Goal: Task Accomplishment & Management: Manage account settings

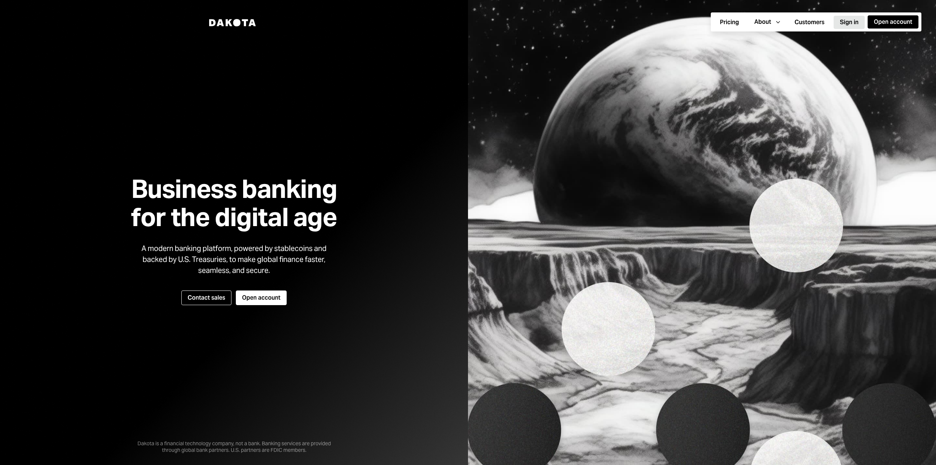
click at [846, 18] on button "Sign in" at bounding box center [848, 22] width 31 height 13
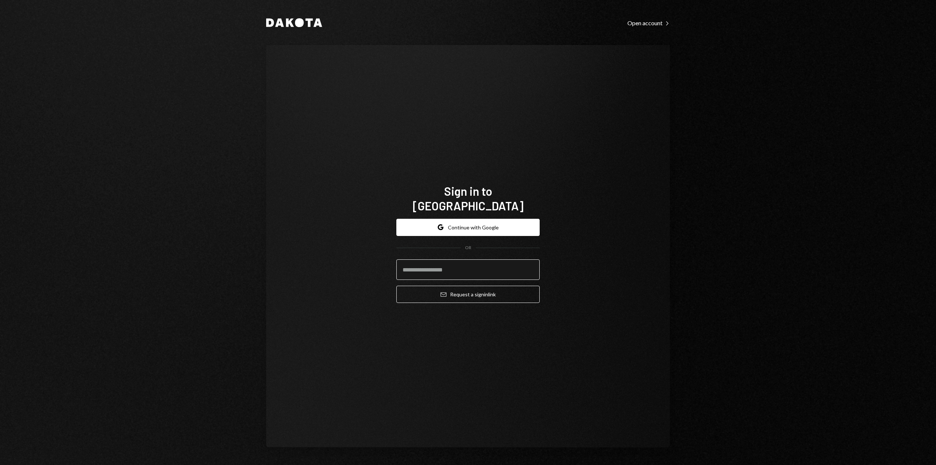
click at [450, 266] on input "email" at bounding box center [467, 269] width 143 height 20
type input "**********"
click at [436, 289] on button "Email Request a sign in link" at bounding box center [467, 293] width 143 height 17
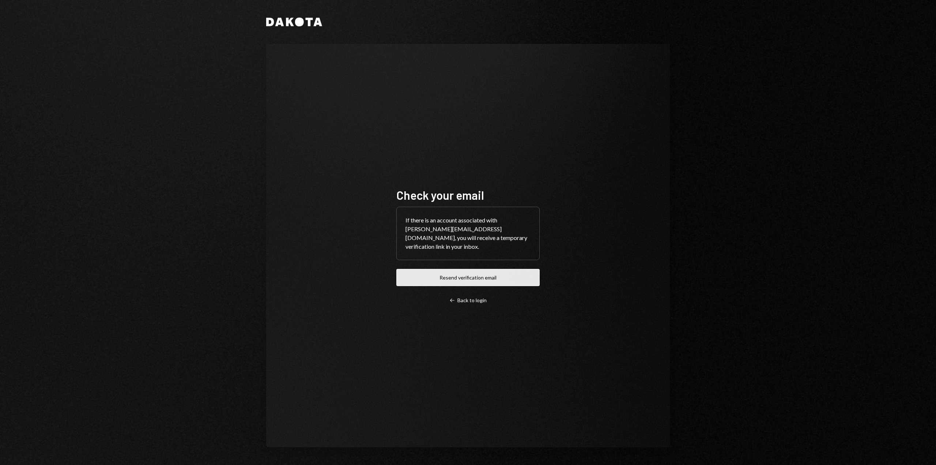
click at [472, 273] on button "Resend verification email" at bounding box center [467, 277] width 143 height 17
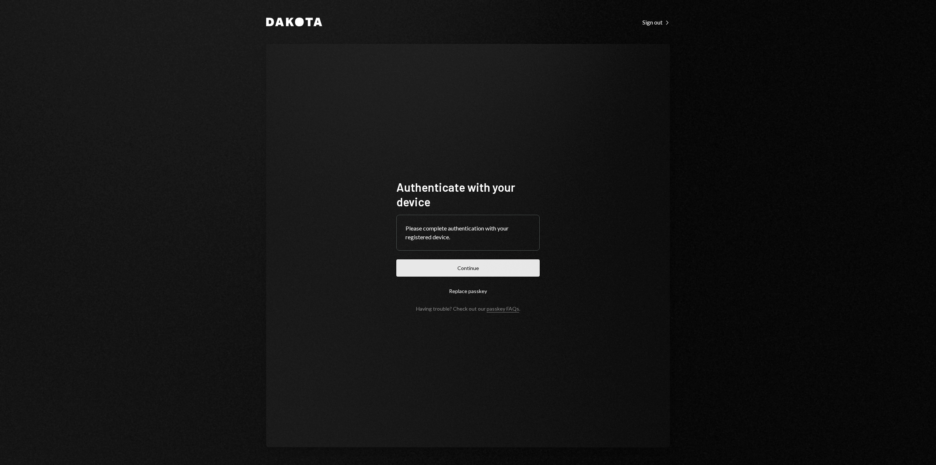
click at [442, 267] on button "Continue" at bounding box center [467, 267] width 143 height 17
click at [488, 265] on button "Continue" at bounding box center [467, 267] width 143 height 17
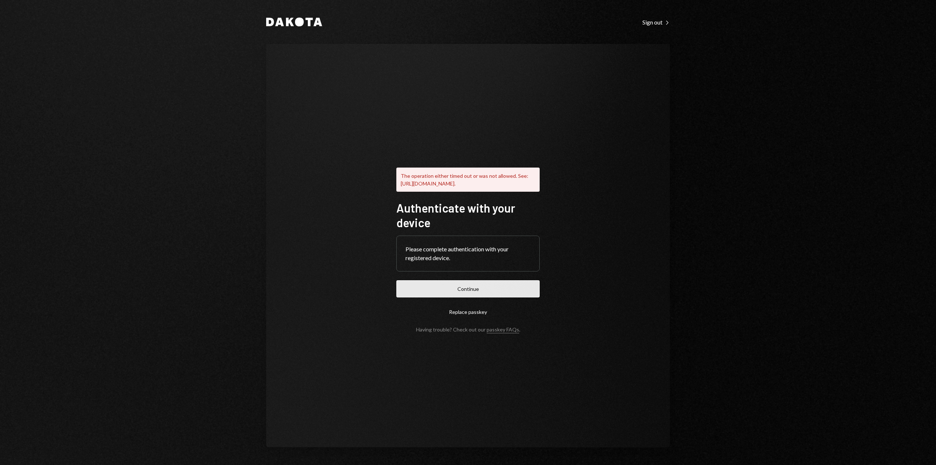
click at [457, 292] on button "Continue" at bounding box center [467, 288] width 143 height 17
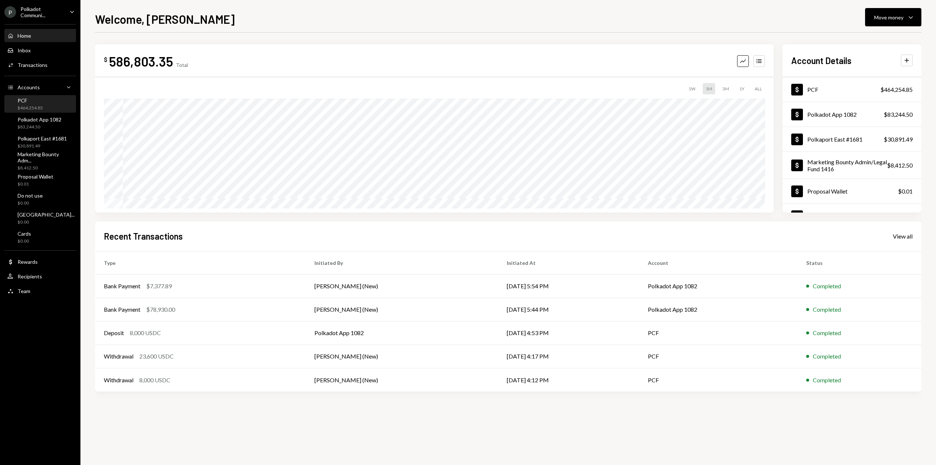
click at [42, 104] on div "PCF $464,254.85" at bounding box center [30, 104] width 25 height 14
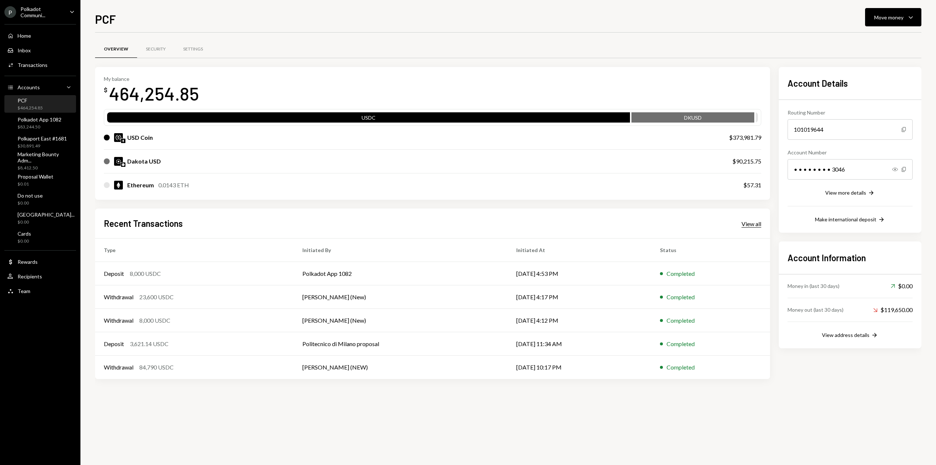
click at [754, 226] on div "View all" at bounding box center [751, 223] width 20 height 7
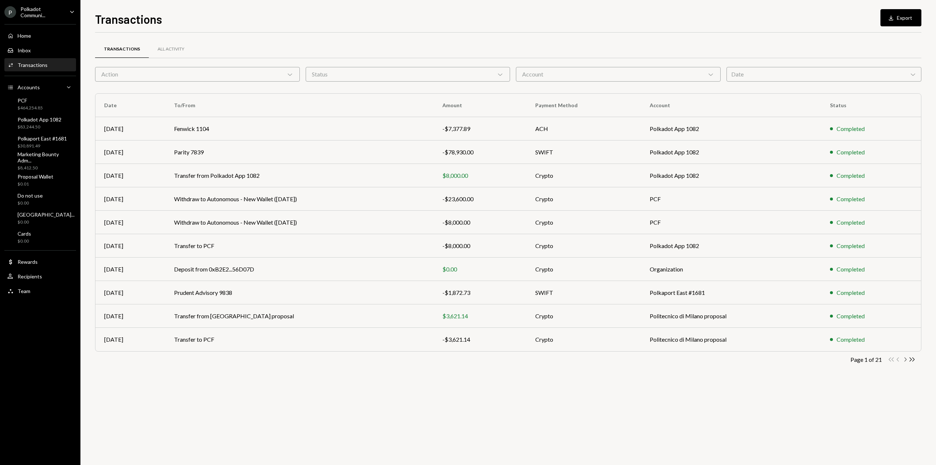
click at [905, 358] on icon "button" at bounding box center [905, 359] width 2 height 4
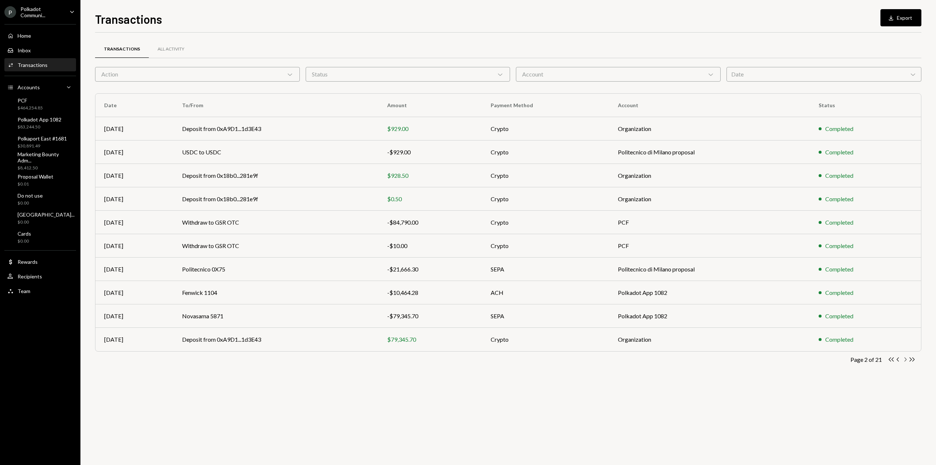
click at [905, 359] on icon "Chevron Right" at bounding box center [904, 359] width 7 height 7
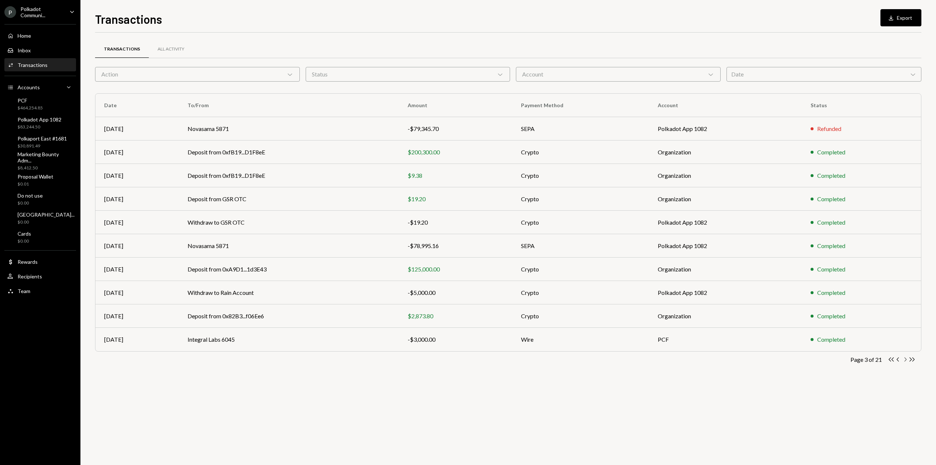
click at [905, 360] on icon "button" at bounding box center [905, 359] width 2 height 4
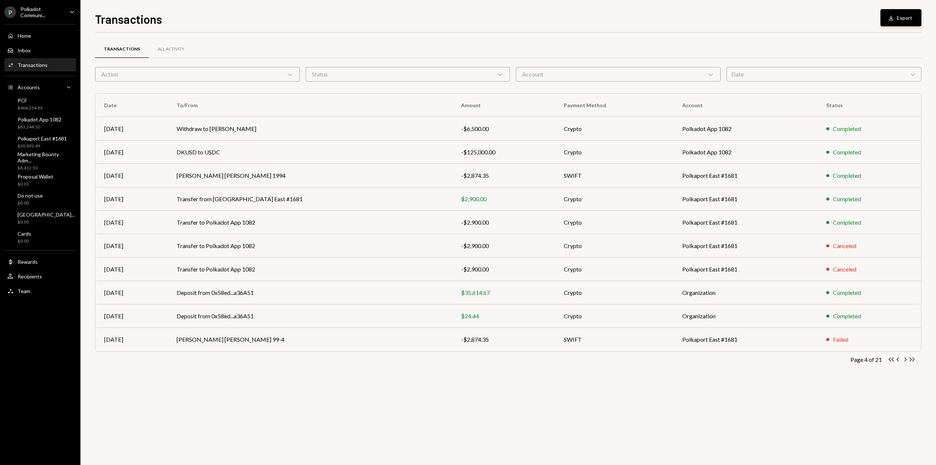
click at [896, 22] on button "Download Export" at bounding box center [900, 17] width 41 height 17
click at [813, 70] on div "Date Chevron Down" at bounding box center [823, 74] width 195 height 15
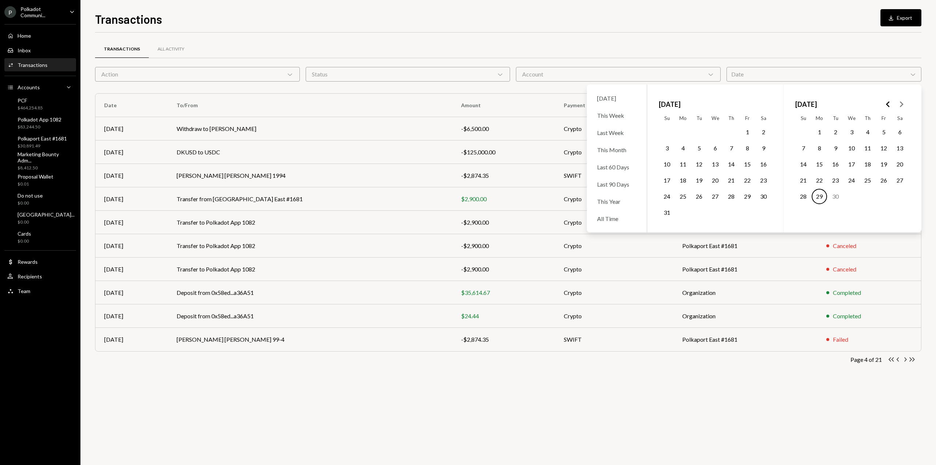
click at [890, 102] on icon "Go to the Previous Month" at bounding box center [888, 104] width 9 height 9
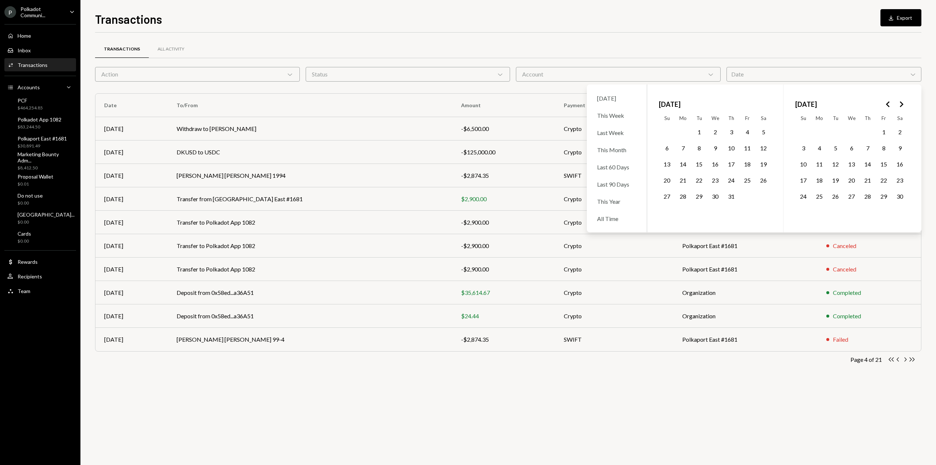
click at [899, 102] on icon "Go to the Next Month" at bounding box center [901, 104] width 9 height 9
click at [850, 132] on button "1" at bounding box center [851, 131] width 15 height 15
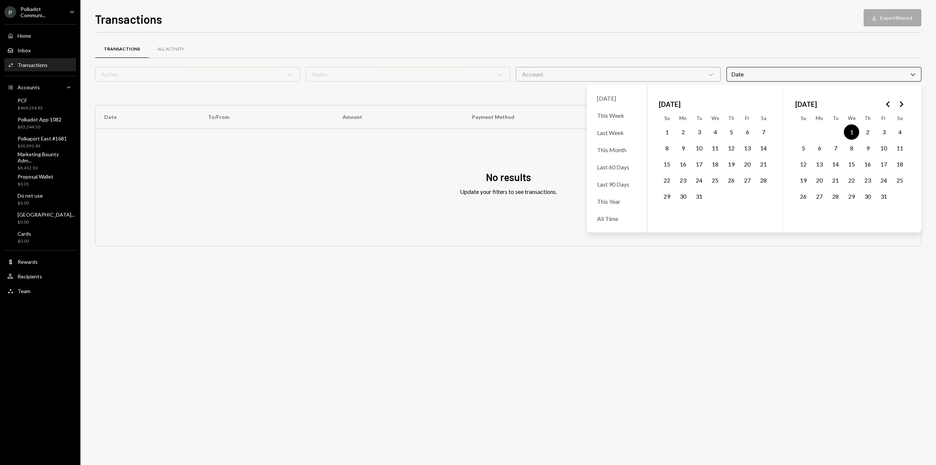
click at [904, 100] on icon "Go to the Next Month" at bounding box center [901, 104] width 9 height 9
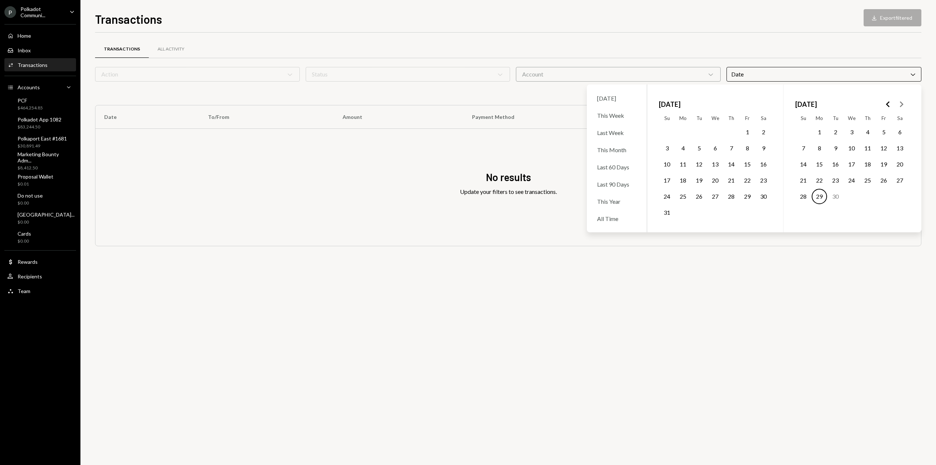
click at [824, 196] on button "29" at bounding box center [819, 196] width 15 height 15
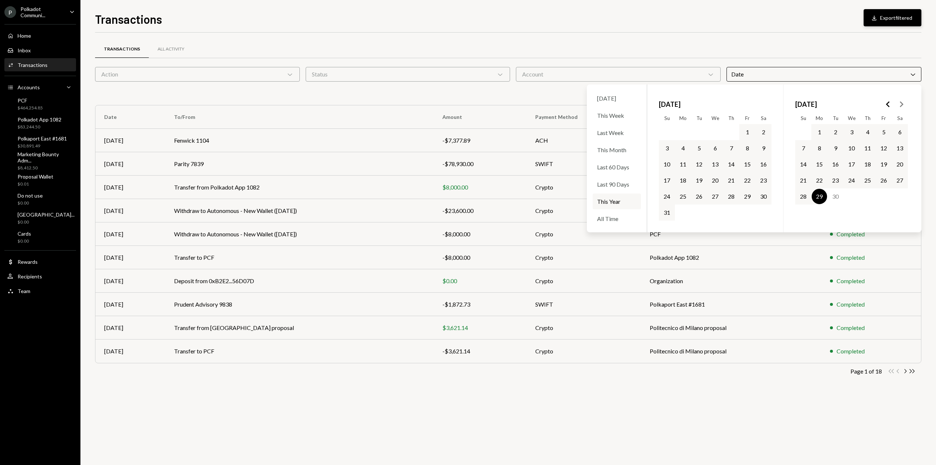
click at [876, 20] on icon "button" at bounding box center [874, 17] width 4 height 5
